Goal: Task Accomplishment & Management: Manage account settings

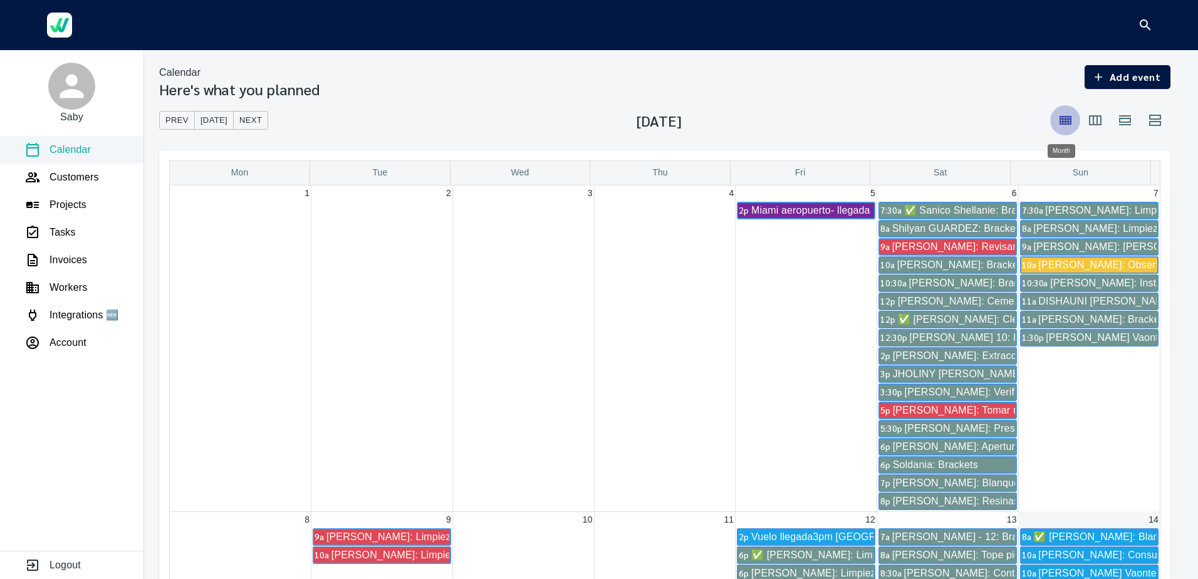
click at [1059, 119] on icon "button" at bounding box center [1065, 120] width 12 height 9
click at [1121, 118] on icon "button" at bounding box center [1125, 120] width 12 height 10
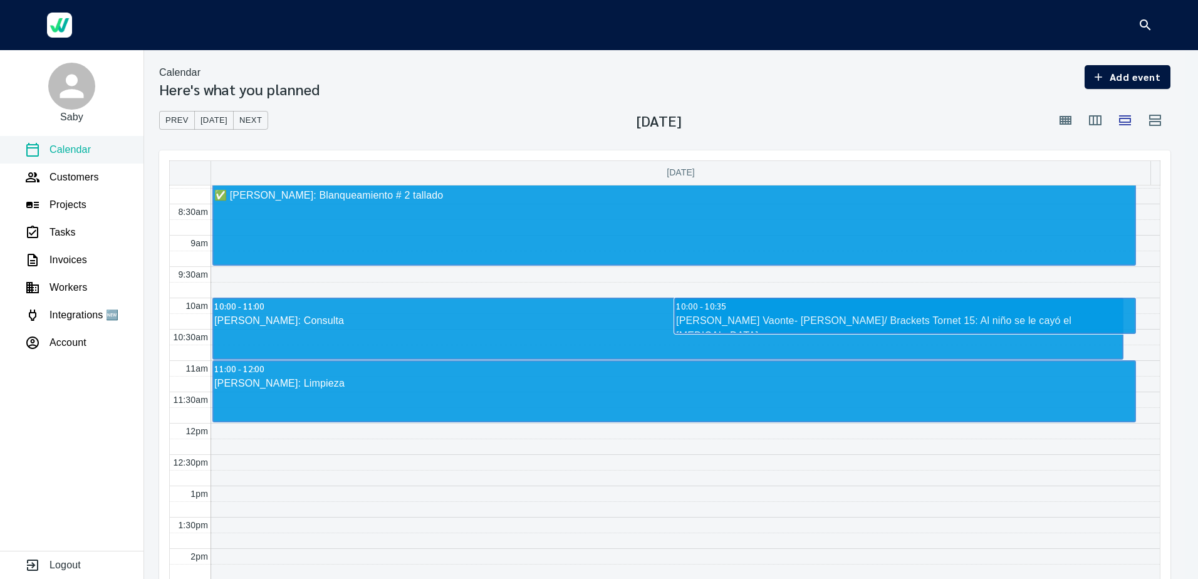
scroll to position [481, 0]
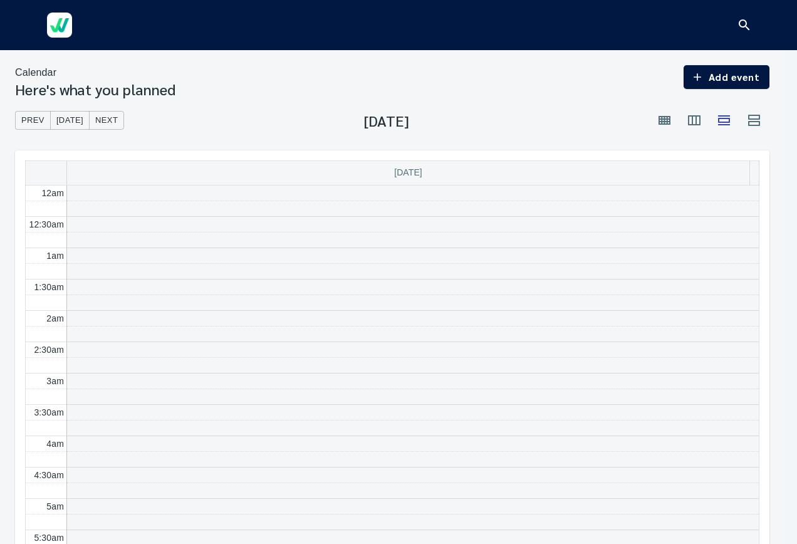
scroll to position [377, 0]
